Goal: Task Accomplishment & Management: Complete application form

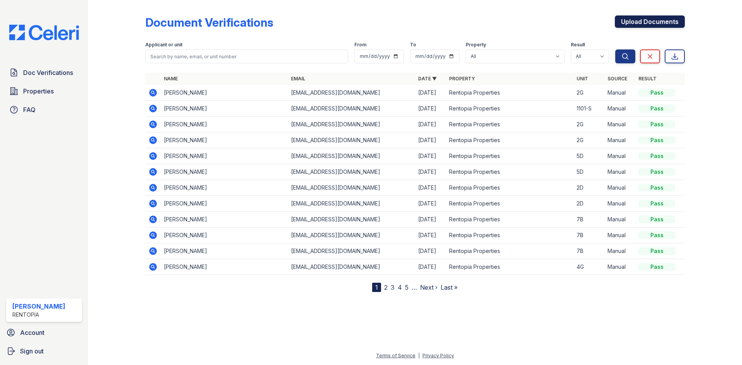
click at [661, 22] on link "Upload Documents" at bounding box center [650, 21] width 70 height 12
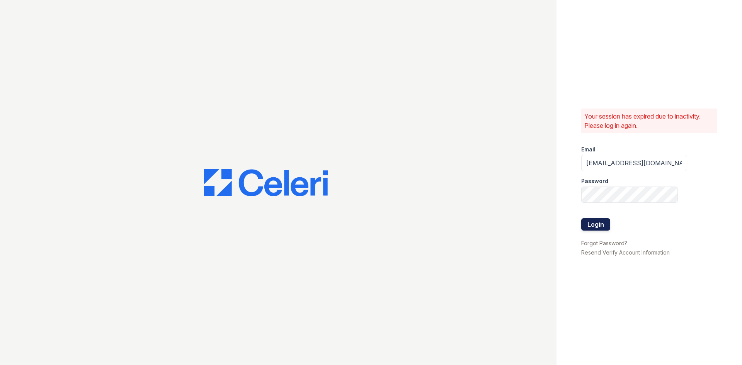
click at [596, 227] on button "Login" at bounding box center [595, 224] width 29 height 12
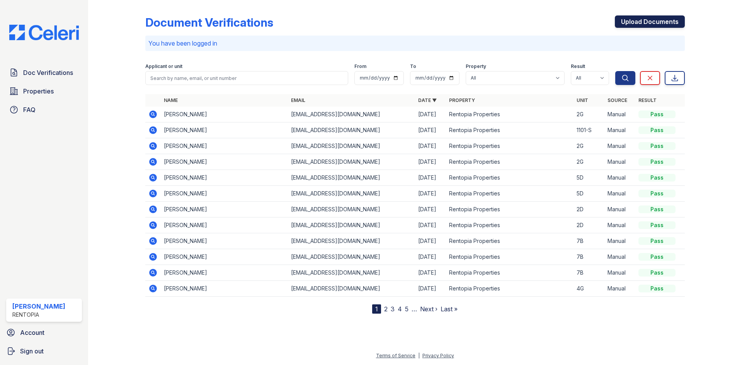
click at [635, 21] on link "Upload Documents" at bounding box center [650, 21] width 70 height 12
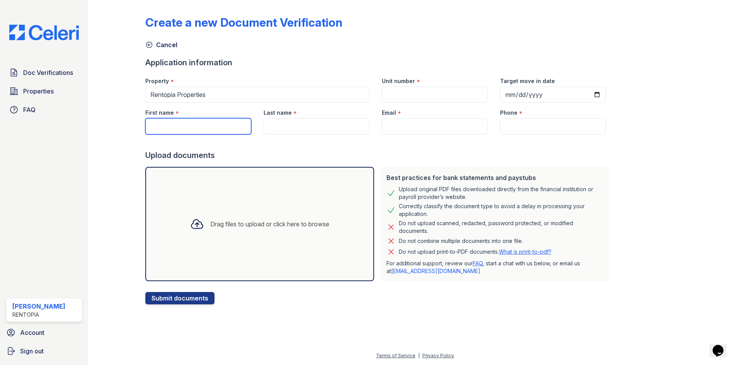
click at [182, 128] on input "First name" at bounding box center [198, 126] width 106 height 16
paste input "stephania mendez"
drag, startPoint x: 212, startPoint y: 128, endPoint x: 181, endPoint y: 125, distance: 31.4
click at [181, 125] on input "stephania mendez" at bounding box center [198, 126] width 106 height 16
type input "stephania"
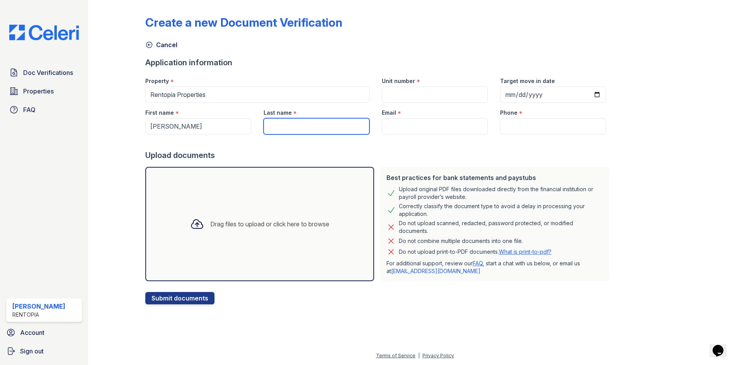
click at [349, 129] on input "Last name" at bounding box center [317, 126] width 106 height 16
paste input "mendez"
type input "mendez"
click at [427, 124] on input "Email" at bounding box center [435, 126] width 106 height 16
type input "[EMAIL_ADDRESS][DOMAIN_NAME]"
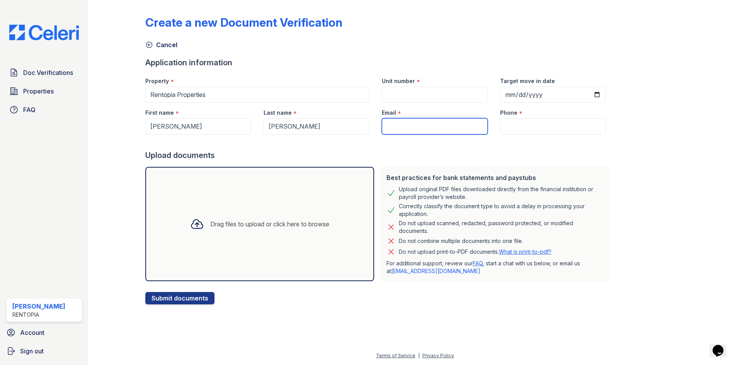
type input "9172021817"
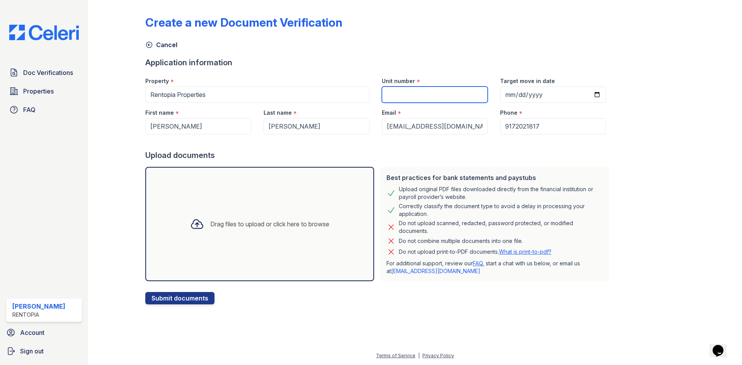
drag, startPoint x: 401, startPoint y: 99, endPoint x: 408, endPoint y: 98, distance: 6.3
click at [401, 99] on input "Unit number" at bounding box center [435, 95] width 106 height 16
click at [425, 97] on input "Unit number" at bounding box center [435, 95] width 106 height 16
type input "1002-N"
click at [264, 202] on div "Drag files to upload or click here to browse" at bounding box center [259, 224] width 229 height 114
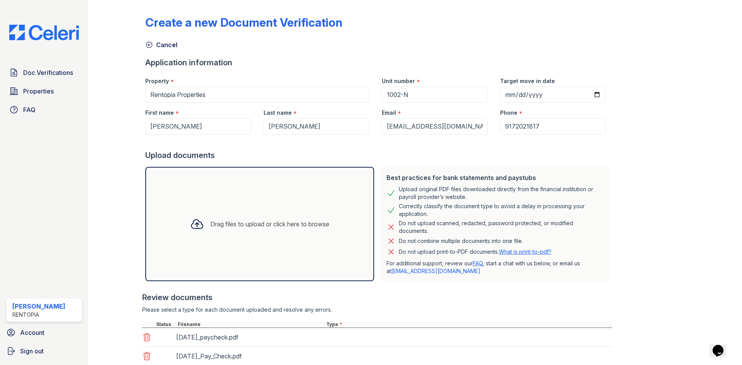
scroll to position [150, 0]
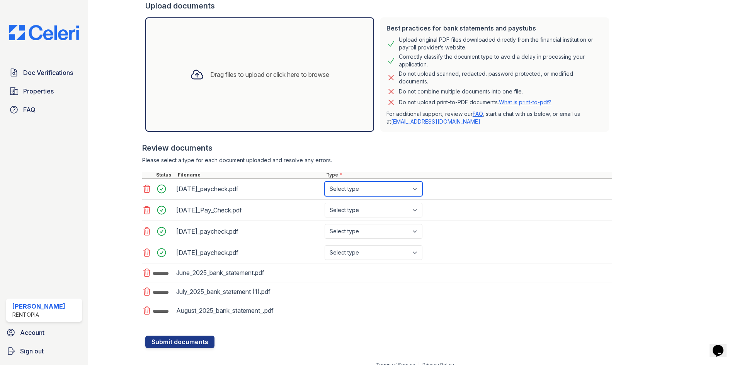
click at [367, 192] on select "Select type Paystub Bank Statement Offer Letter Tax Documents Benefit Award Let…" at bounding box center [374, 189] width 98 height 15
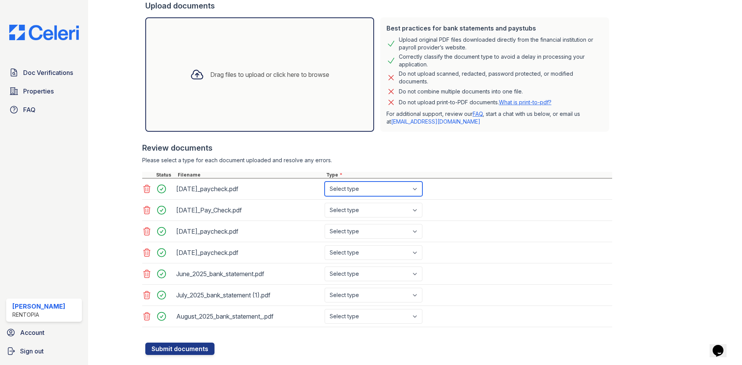
select select "paystub"
click at [325, 182] on select "Select type Paystub Bank Statement Offer Letter Tax Documents Benefit Award Let…" at bounding box center [374, 189] width 98 height 15
drag, startPoint x: 358, startPoint y: 208, endPoint x: 360, endPoint y: 216, distance: 8.1
click at [358, 208] on select "Select type Paystub Bank Statement Offer Letter Tax Documents Benefit Award Let…" at bounding box center [374, 210] width 98 height 15
select select "paystub"
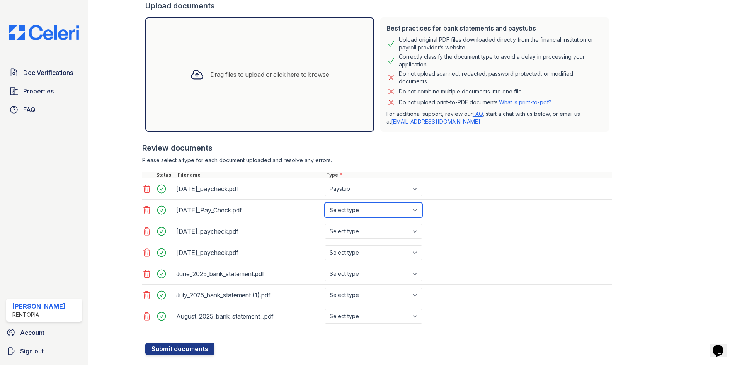
click at [325, 203] on select "Select type Paystub Bank Statement Offer Letter Tax Documents Benefit Award Let…" at bounding box center [374, 210] width 98 height 15
click at [362, 232] on select "Select type Paystub Bank Statement Offer Letter Tax Documents Benefit Award Let…" at bounding box center [374, 231] width 98 height 15
select select "paystub"
click at [325, 224] on select "Select type Paystub Bank Statement Offer Letter Tax Documents Benefit Award Let…" at bounding box center [374, 231] width 98 height 15
click at [360, 260] on div "7.3.2025_paycheck.pdf Select type Paystub Bank Statement Offer Letter Tax Docum…" at bounding box center [377, 252] width 470 height 21
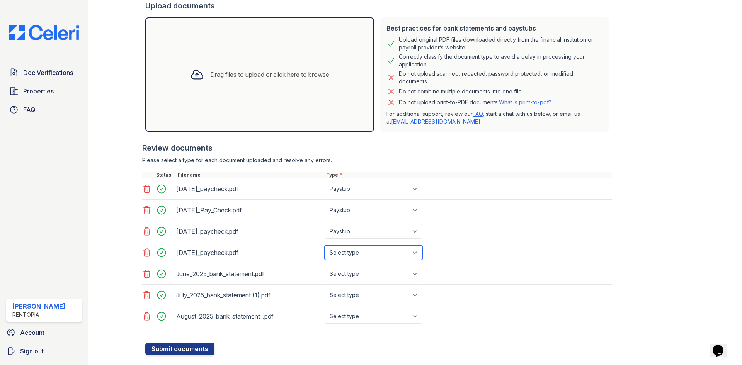
click at [359, 254] on select "Select type Paystub Bank Statement Offer Letter Tax Documents Benefit Award Let…" at bounding box center [374, 252] width 98 height 15
select select "paystub"
click at [325, 245] on select "Select type Paystub Bank Statement Offer Letter Tax Documents Benefit Award Let…" at bounding box center [374, 252] width 98 height 15
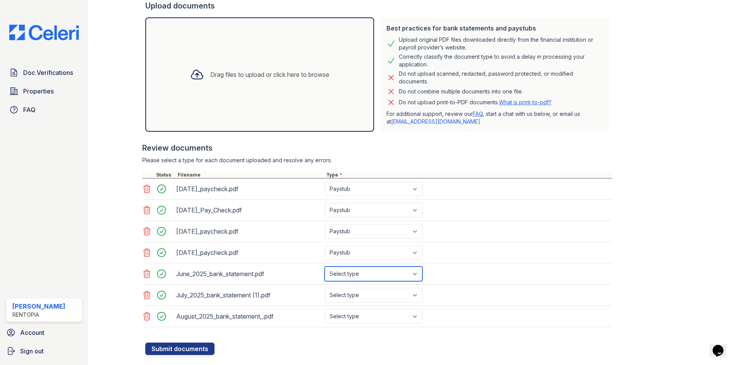
click at [358, 273] on select "Select type Paystub Bank Statement Offer Letter Tax Documents Benefit Award Let…" at bounding box center [374, 274] width 98 height 15
select select "bank_statement"
click at [325, 267] on select "Select type Paystub Bank Statement Offer Letter Tax Documents Benefit Award Let…" at bounding box center [374, 274] width 98 height 15
click at [359, 299] on select "Select type Paystub Bank Statement Offer Letter Tax Documents Benefit Award Let…" at bounding box center [374, 295] width 98 height 15
select select "bank_statement"
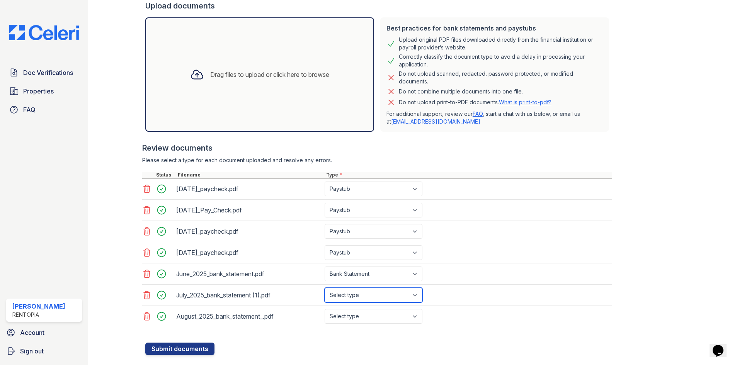
click at [325, 288] on select "Select type Paystub Bank Statement Offer Letter Tax Documents Benefit Award Let…" at bounding box center [374, 295] width 98 height 15
click at [375, 320] on select "Select type Paystub Bank Statement Offer Letter Tax Documents Benefit Award Let…" at bounding box center [374, 316] width 98 height 15
select select "bank_statement"
click at [325, 309] on select "Select type Paystub Bank Statement Offer Letter Tax Documents Benefit Award Let…" at bounding box center [374, 316] width 98 height 15
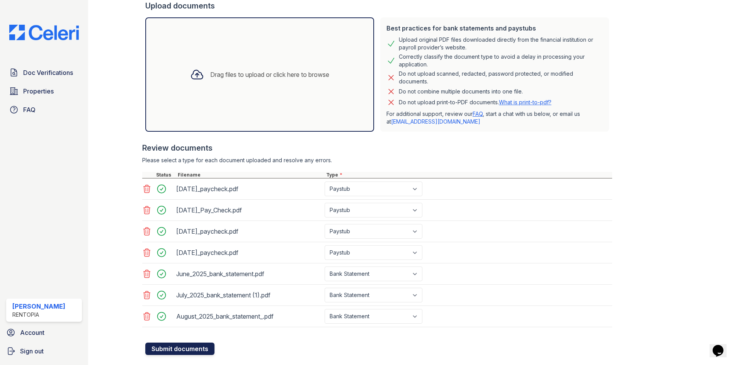
click at [187, 344] on button "Submit documents" at bounding box center [179, 349] width 69 height 12
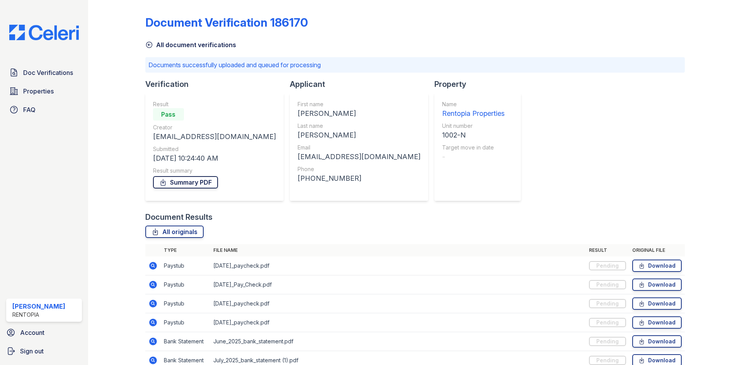
click at [188, 183] on link "Summary PDF" at bounding box center [185, 182] width 65 height 12
